Goal: Communication & Community: Ask a question

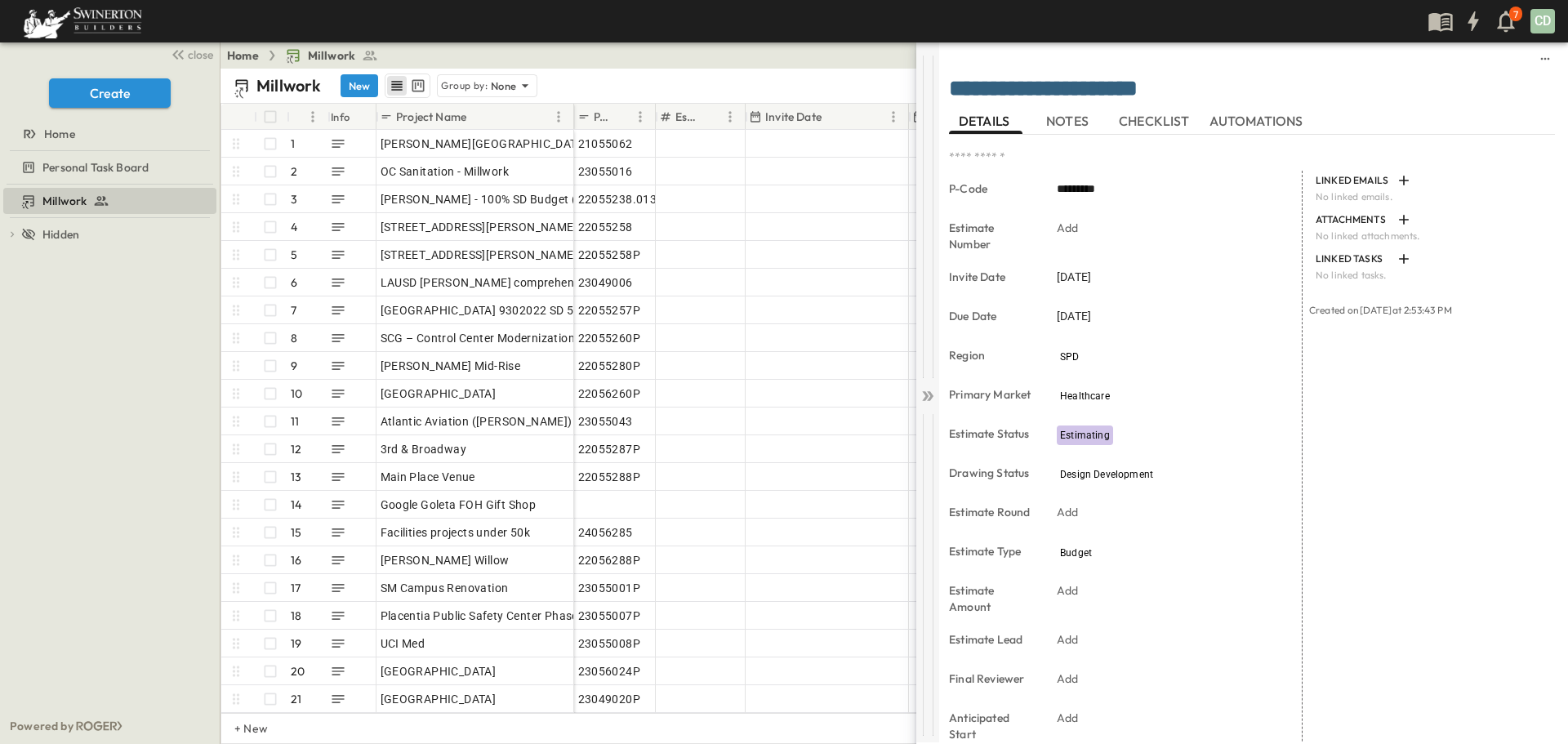
click at [924, 391] on icon at bounding box center [927, 396] width 17 height 17
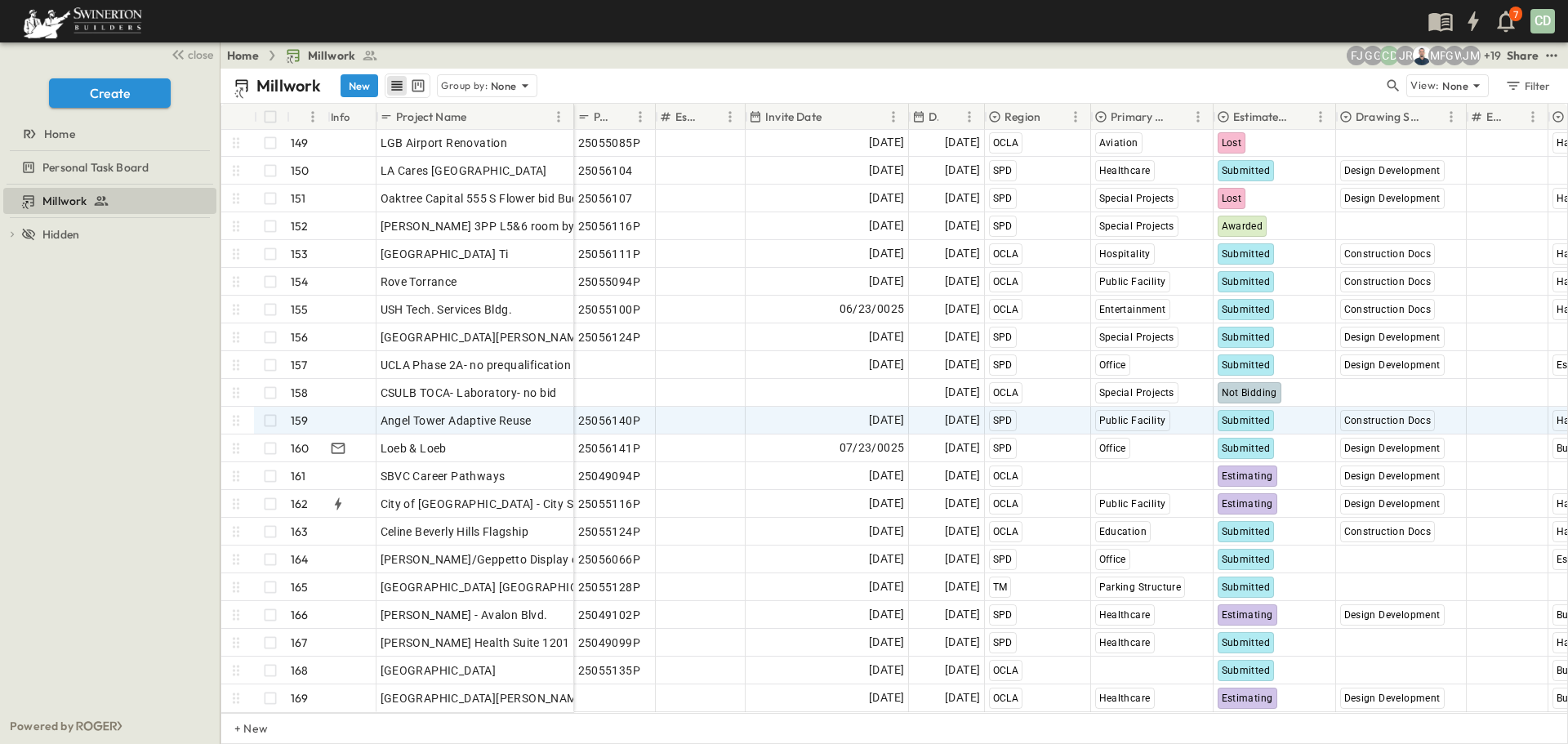
scroll to position [4124, 0]
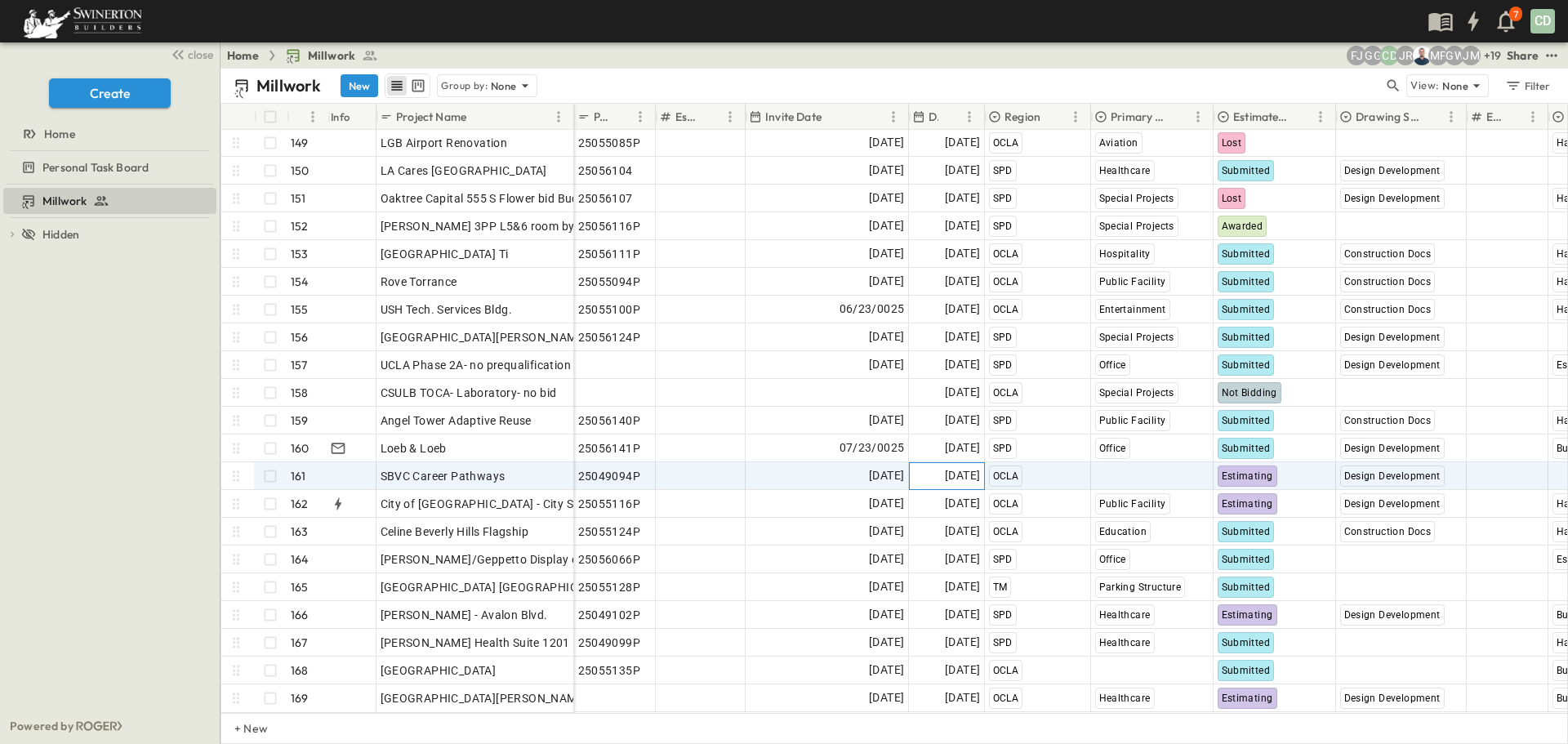
click at [945, 468] on span "[DATE]" at bounding box center [963, 475] width 35 height 19
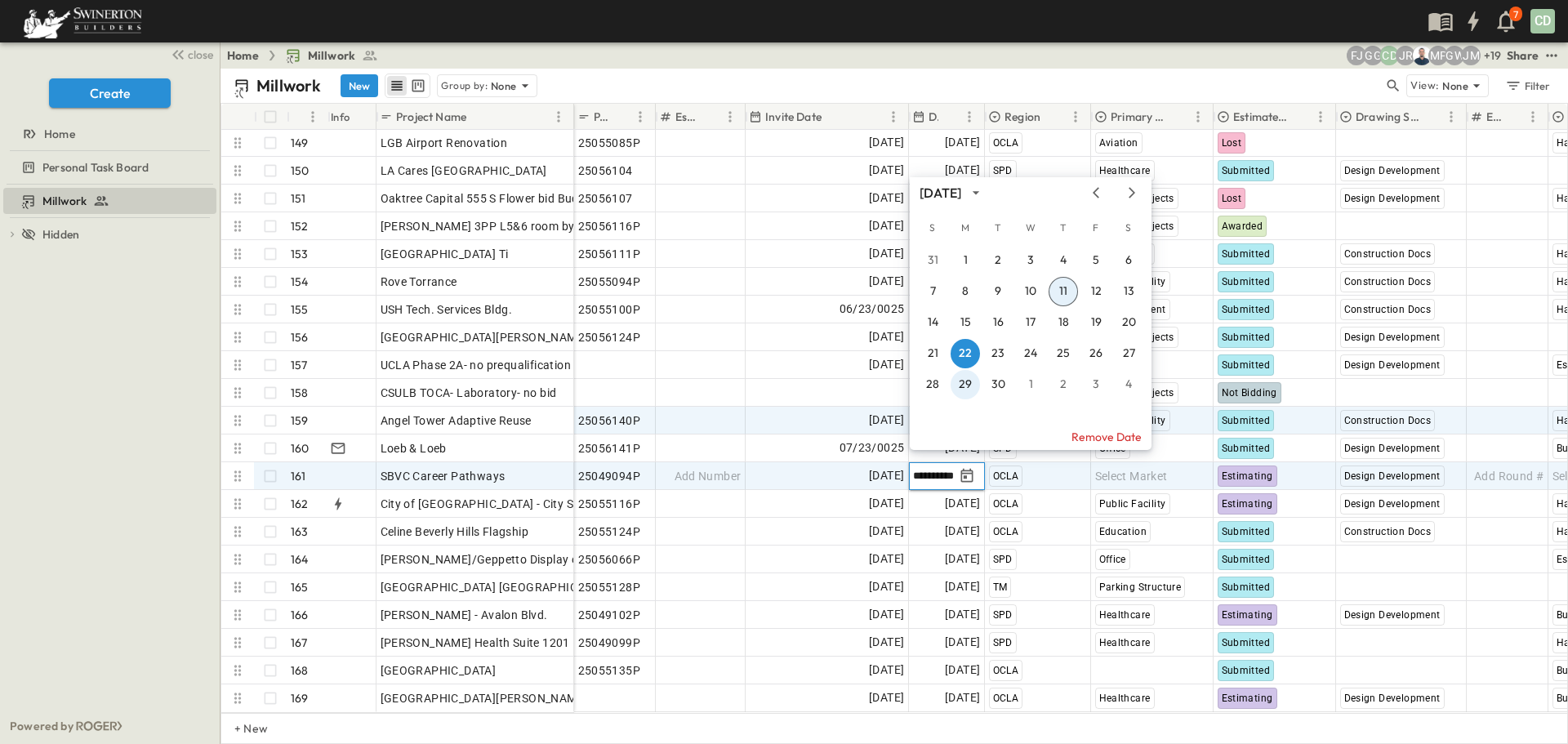
click at [968, 382] on button "29" at bounding box center [966, 385] width 29 height 29
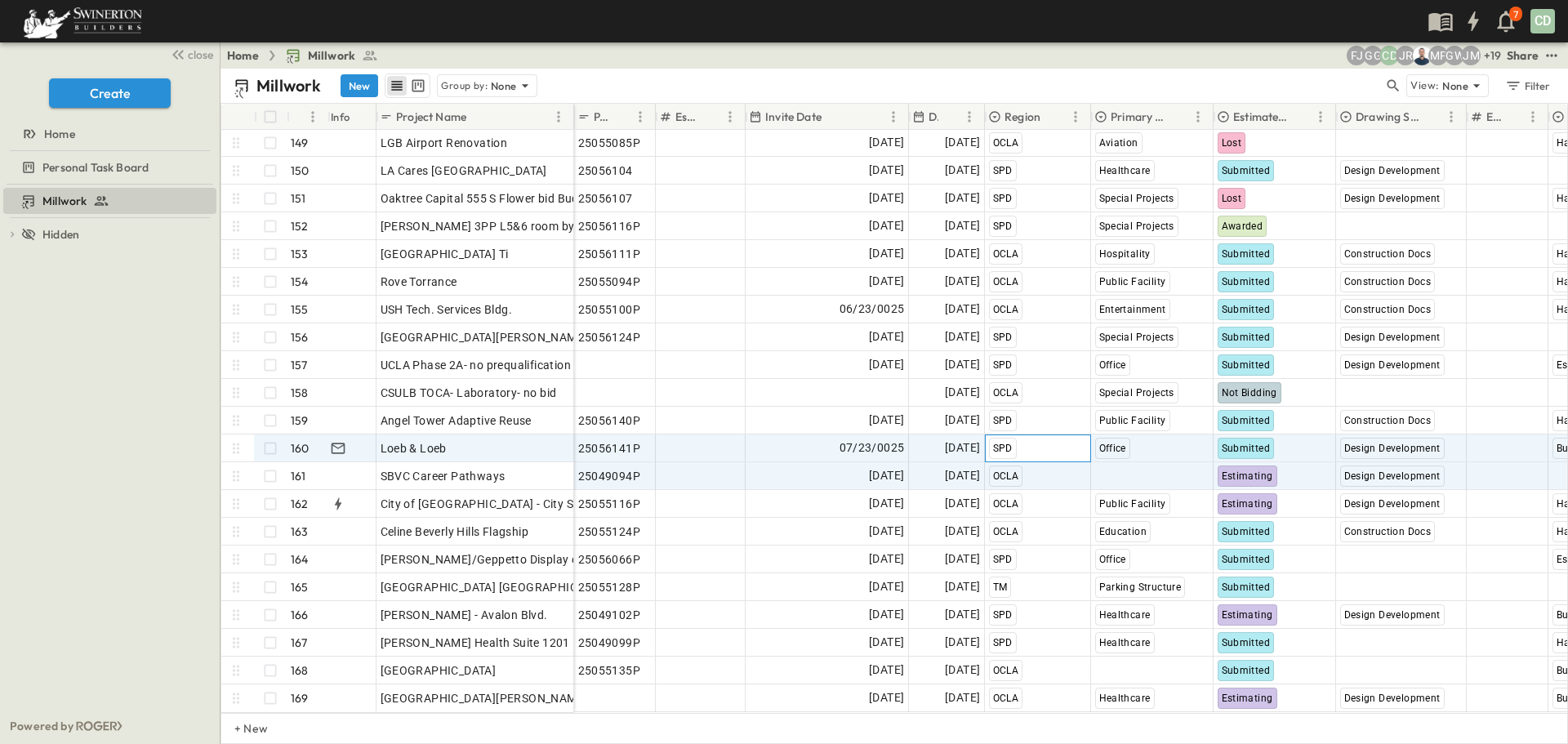
click at [1050, 451] on div "25056094 Add Number [DATE] [DATE] SPD Public Facility Lost Construction Docs Ad…" at bounding box center [1249, 393] width 1350 height 639
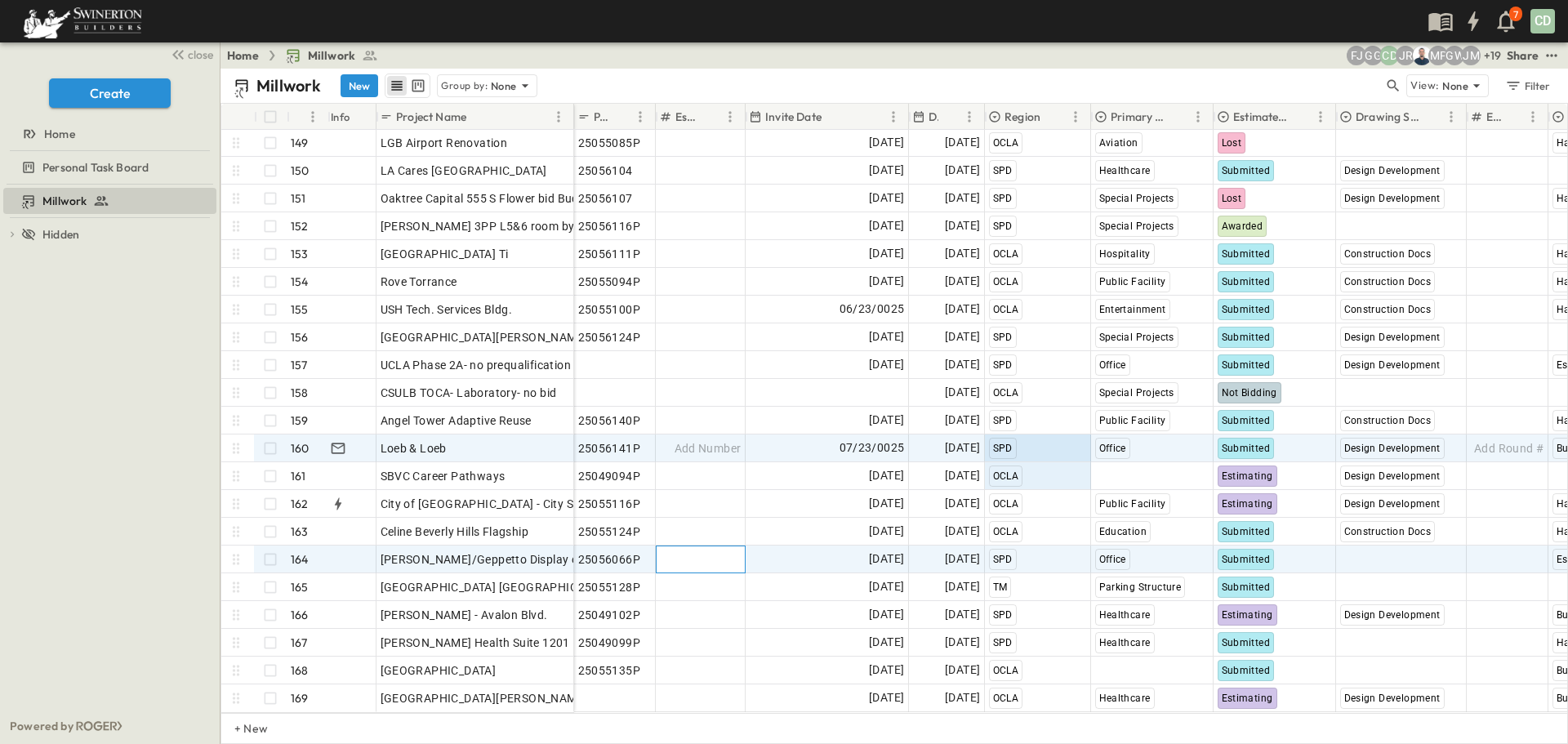
click at [709, 547] on div "Add Number" at bounding box center [701, 559] width 88 height 27
